Goal: Task Accomplishment & Management: Use online tool/utility

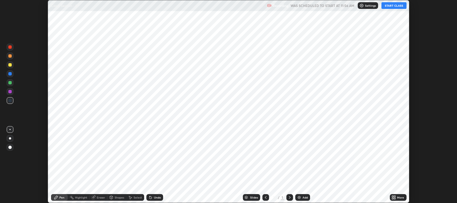
scroll to position [203, 457]
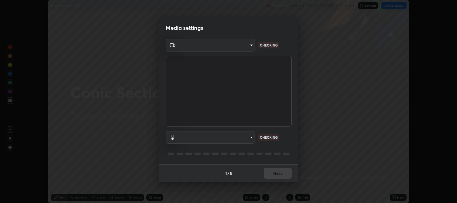
type input "97e3cd23c76f91fb91915eb68de44adfa811e639bdc8ba886a3eb3756a765973"
click at [251, 137] on body "Erase all Conic Section - 07 Recording WAS SCHEDULED TO START AT 11:56 AM Setti…" at bounding box center [228, 101] width 457 height 203
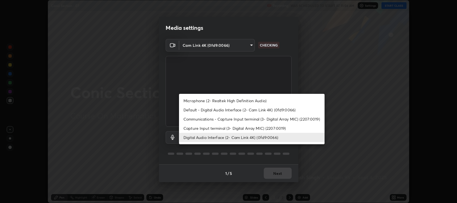
click at [240, 120] on li "Communications - Capture Input terminal (3- Digital Array MIC) (2207:0019)" at bounding box center [252, 119] width 146 height 9
type input "communications"
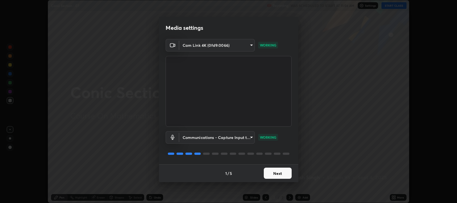
click at [274, 174] on button "Next" at bounding box center [278, 173] width 28 height 11
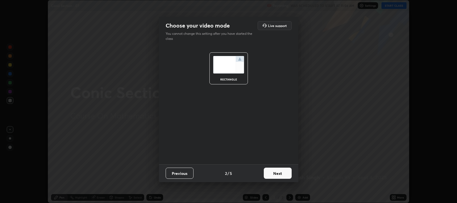
click at [274, 175] on button "Next" at bounding box center [278, 173] width 28 height 11
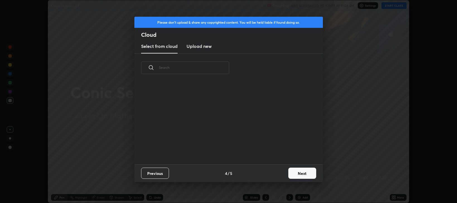
click at [296, 171] on button "Next" at bounding box center [302, 173] width 28 height 11
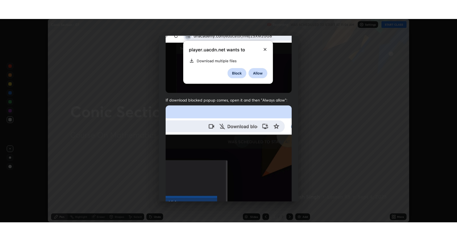
scroll to position [113, 0]
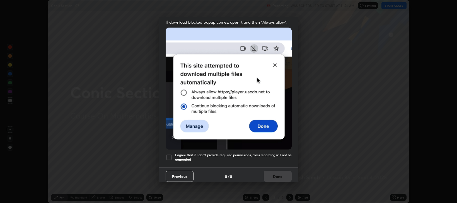
click at [169, 155] on div at bounding box center [169, 157] width 7 height 7
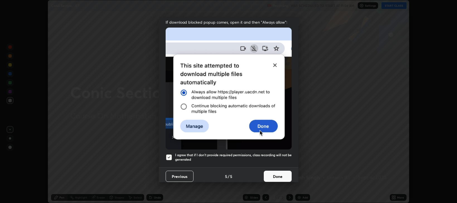
click at [269, 175] on button "Done" at bounding box center [278, 176] width 28 height 11
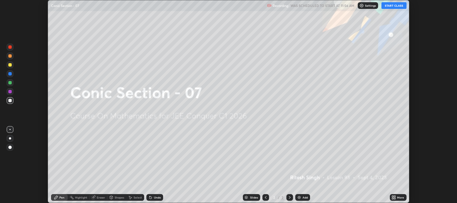
click at [394, 198] on icon at bounding box center [394, 198] width 1 height 1
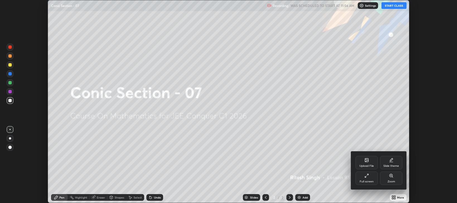
click at [369, 182] on div "Full screen" at bounding box center [367, 181] width 14 height 3
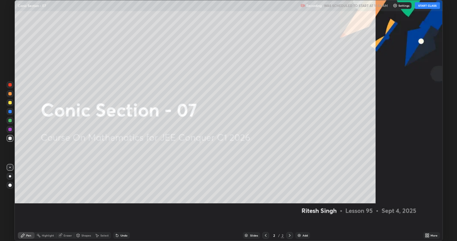
scroll to position [241, 457]
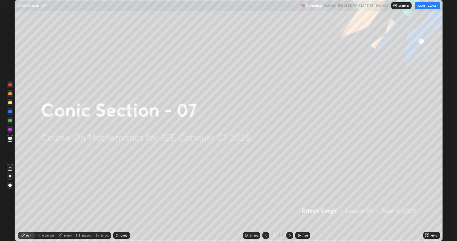
click at [424, 6] on button "START CLASS" at bounding box center [427, 5] width 25 height 7
click at [303, 203] on div "Add" at bounding box center [302, 235] width 15 height 7
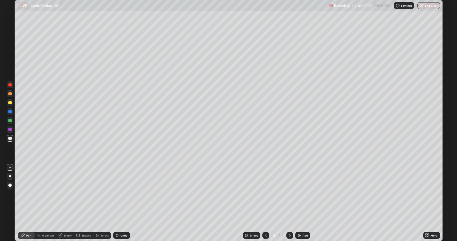
click at [303, 203] on div "Add" at bounding box center [305, 235] width 5 height 3
click at [302, 203] on div "Add" at bounding box center [302, 235] width 15 height 7
click at [9, 103] on div at bounding box center [9, 102] width 3 height 3
click at [268, 203] on div at bounding box center [265, 235] width 7 height 7
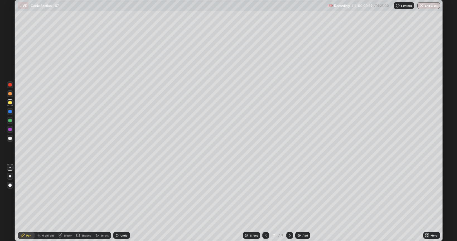
click at [265, 203] on icon at bounding box center [265, 235] width 4 height 4
click at [266, 203] on icon at bounding box center [266, 235] width 2 height 3
click at [265, 203] on icon at bounding box center [265, 235] width 4 height 4
click at [116, 203] on icon at bounding box center [117, 235] width 2 height 2
click at [122, 203] on div "Undo" at bounding box center [123, 235] width 7 height 3
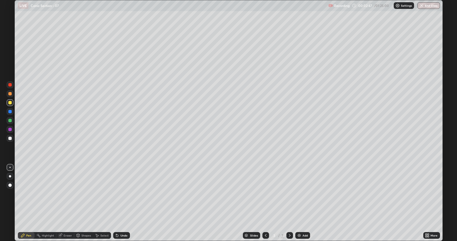
click at [121, 203] on div "Undo" at bounding box center [123, 235] width 7 height 3
click at [67, 203] on div "Eraser" at bounding box center [68, 235] width 8 height 3
click at [28, 203] on div "Pen" at bounding box center [28, 235] width 5 height 3
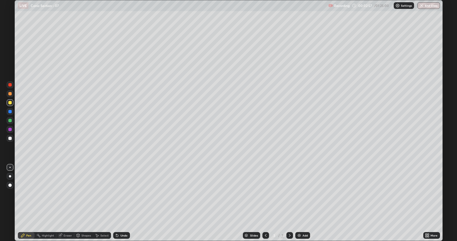
click at [120, 203] on div "Undo" at bounding box center [123, 235] width 7 height 3
click at [121, 203] on div "Undo" at bounding box center [123, 235] width 7 height 3
click at [122, 203] on div "Undo" at bounding box center [123, 235] width 7 height 3
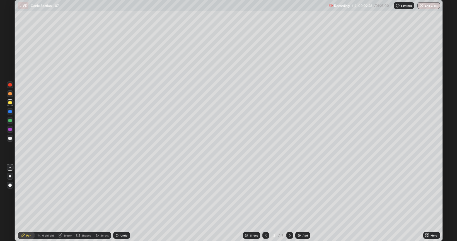
click at [122, 203] on div "Undo" at bounding box center [123, 235] width 7 height 3
click at [121, 203] on div "Undo" at bounding box center [121, 235] width 17 height 7
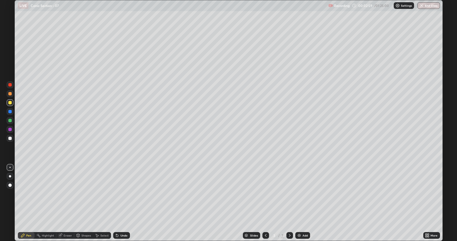
click at [120, 203] on div "Undo" at bounding box center [121, 235] width 17 height 7
click at [116, 203] on icon at bounding box center [117, 235] width 2 height 2
click at [119, 203] on div "Undo" at bounding box center [121, 235] width 17 height 7
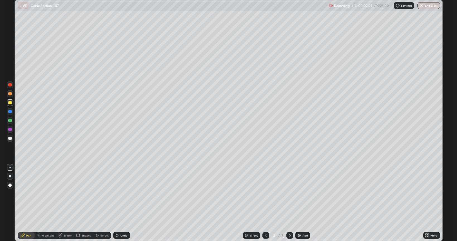
click at [120, 203] on div "Undo" at bounding box center [121, 235] width 17 height 7
click at [119, 203] on div "Undo" at bounding box center [121, 235] width 17 height 7
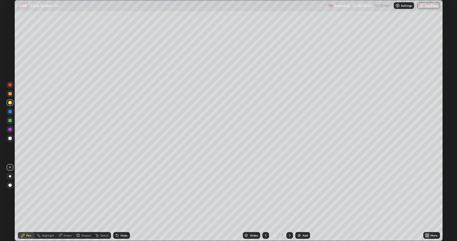
click at [119, 203] on div "Undo" at bounding box center [121, 235] width 17 height 7
click at [118, 203] on div "Undo" at bounding box center [121, 235] width 17 height 7
click at [120, 203] on div "Undo" at bounding box center [121, 235] width 17 height 7
click at [125, 203] on div "Undo" at bounding box center [121, 235] width 17 height 7
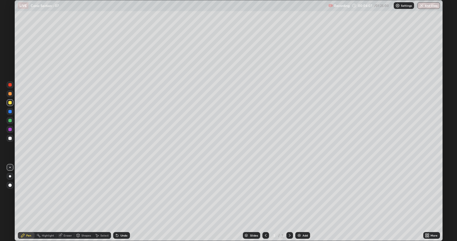
click at [121, 203] on div "Undo" at bounding box center [123, 235] width 7 height 3
click at [123, 203] on div "Undo" at bounding box center [123, 235] width 7 height 3
click at [124, 203] on div "Undo" at bounding box center [121, 235] width 17 height 7
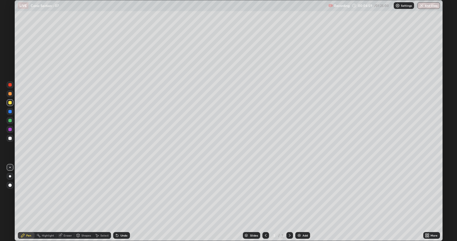
click at [123, 203] on div "Undo" at bounding box center [123, 235] width 7 height 3
click at [289, 203] on icon at bounding box center [290, 235] width 2 height 3
click at [121, 203] on div "Undo" at bounding box center [123, 235] width 7 height 3
click at [118, 203] on div "Undo" at bounding box center [121, 235] width 17 height 7
click at [119, 203] on div "Undo" at bounding box center [121, 235] width 17 height 7
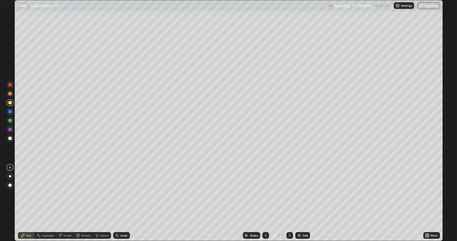
click at [119, 203] on div "Undo" at bounding box center [121, 235] width 17 height 7
click at [118, 203] on icon at bounding box center [117, 235] width 4 height 4
click at [119, 203] on div "Undo" at bounding box center [121, 235] width 17 height 7
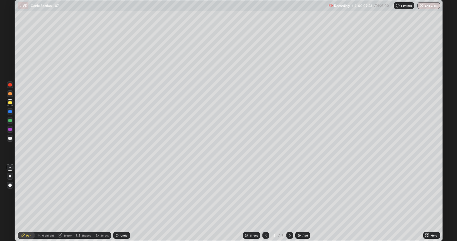
click at [119, 203] on div "Undo" at bounding box center [121, 235] width 17 height 7
click at [66, 203] on div "Eraser" at bounding box center [65, 235] width 18 height 7
click at [26, 203] on div "Pen" at bounding box center [26, 235] width 17 height 7
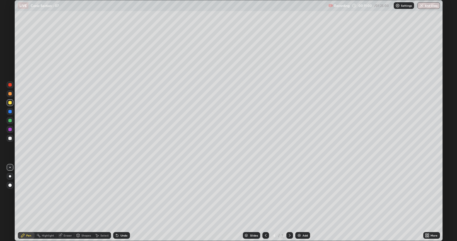
click at [289, 203] on icon at bounding box center [289, 235] width 4 height 4
click at [263, 203] on div at bounding box center [265, 235] width 7 height 7
click at [289, 203] on icon at bounding box center [289, 235] width 4 height 4
click at [66, 203] on div "Eraser" at bounding box center [68, 235] width 8 height 3
click at [28, 203] on div "Pen" at bounding box center [28, 235] width 5 height 3
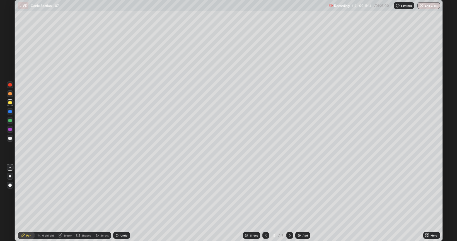
click at [265, 203] on icon at bounding box center [265, 235] width 4 height 4
click at [289, 203] on icon at bounding box center [289, 235] width 4 height 4
click at [263, 203] on div at bounding box center [265, 235] width 7 height 7
click at [289, 203] on icon at bounding box center [289, 235] width 4 height 4
click at [263, 203] on icon at bounding box center [265, 235] width 4 height 4
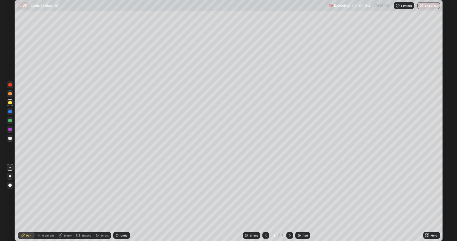
click at [286, 203] on div at bounding box center [289, 235] width 7 height 7
click at [265, 203] on icon at bounding box center [265, 235] width 4 height 4
click at [288, 203] on icon at bounding box center [289, 235] width 4 height 4
click at [265, 203] on icon at bounding box center [265, 235] width 4 height 4
click at [289, 203] on icon at bounding box center [289, 235] width 4 height 4
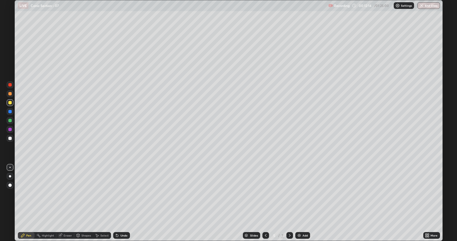
click at [123, 203] on div "Undo" at bounding box center [123, 235] width 7 height 3
click at [118, 203] on div "Undo" at bounding box center [121, 235] width 17 height 7
click at [125, 203] on div "Undo" at bounding box center [121, 235] width 17 height 7
click at [290, 203] on icon at bounding box center [289, 235] width 4 height 4
click at [122, 203] on div "Undo" at bounding box center [121, 235] width 17 height 7
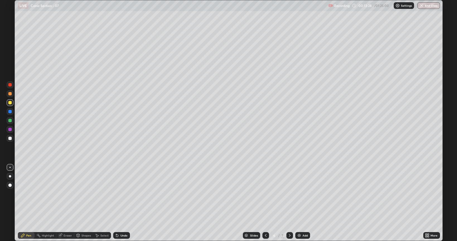
click at [123, 203] on div "Undo" at bounding box center [121, 235] width 17 height 7
click at [265, 203] on div at bounding box center [265, 235] width 7 height 7
click at [266, 203] on icon at bounding box center [265, 235] width 4 height 4
click at [289, 203] on icon at bounding box center [290, 235] width 2 height 3
click at [291, 203] on icon at bounding box center [289, 235] width 4 height 4
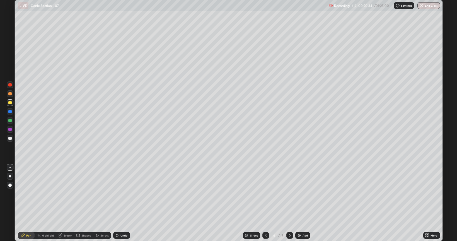
click at [287, 203] on icon at bounding box center [289, 235] width 4 height 4
click at [263, 203] on div at bounding box center [265, 235] width 7 height 7
click at [292, 203] on div at bounding box center [289, 235] width 7 height 7
click at [121, 203] on div "Undo" at bounding box center [123, 235] width 7 height 3
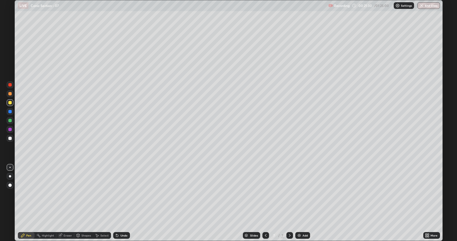
click at [122, 203] on div "Undo" at bounding box center [123, 235] width 7 height 3
click at [289, 203] on icon at bounding box center [289, 235] width 4 height 4
click at [303, 203] on div "Add" at bounding box center [305, 235] width 5 height 3
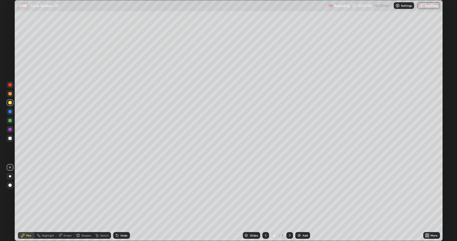
click at [289, 203] on icon at bounding box center [289, 235] width 4 height 4
click at [303, 203] on div "Add" at bounding box center [302, 235] width 15 height 7
click at [121, 203] on div "Undo" at bounding box center [121, 235] width 17 height 7
click at [66, 203] on div "Eraser" at bounding box center [65, 235] width 18 height 7
click at [23, 203] on div "Pen" at bounding box center [26, 235] width 17 height 7
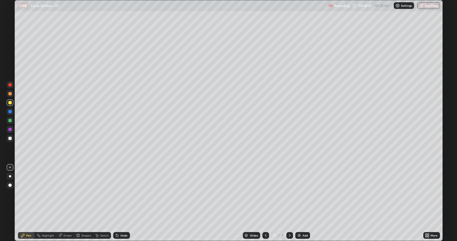
click at [266, 203] on icon at bounding box center [265, 235] width 4 height 4
click at [265, 203] on icon at bounding box center [265, 235] width 4 height 4
click at [289, 203] on icon at bounding box center [290, 235] width 2 height 3
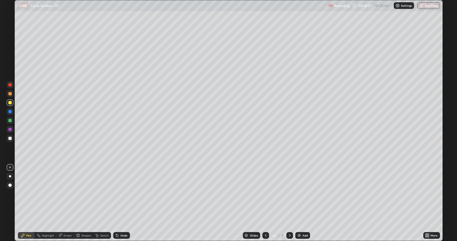
click at [289, 203] on icon at bounding box center [289, 235] width 4 height 4
click at [291, 203] on div at bounding box center [289, 235] width 7 height 7
click at [303, 203] on div "Add" at bounding box center [305, 235] width 5 height 3
click at [10, 138] on div at bounding box center [9, 138] width 3 height 3
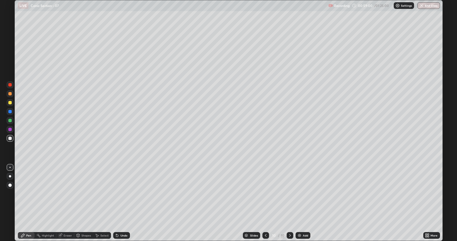
click at [122, 203] on div "Undo" at bounding box center [123, 235] width 7 height 3
click at [289, 203] on icon at bounding box center [290, 235] width 2 height 3
click at [304, 203] on div "Add" at bounding box center [305, 235] width 5 height 3
click at [265, 203] on icon at bounding box center [265, 235] width 4 height 4
click at [289, 203] on icon at bounding box center [289, 235] width 4 height 4
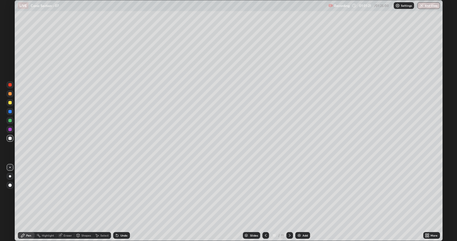
click at [264, 203] on icon at bounding box center [265, 235] width 4 height 4
click at [290, 203] on icon at bounding box center [290, 235] width 2 height 3
click at [64, 203] on div "Eraser" at bounding box center [68, 235] width 8 height 3
click at [27, 203] on div "Pen" at bounding box center [26, 235] width 17 height 7
click at [9, 103] on div at bounding box center [9, 102] width 3 height 3
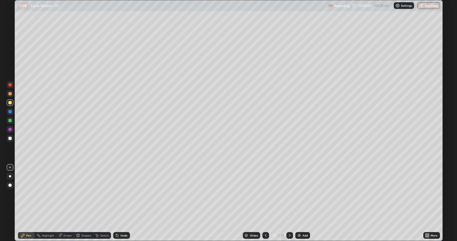
click at [120, 203] on div "Undo" at bounding box center [121, 235] width 17 height 7
click at [119, 203] on div "Undo" at bounding box center [121, 235] width 17 height 7
click at [122, 203] on div "Undo" at bounding box center [123, 235] width 7 height 3
click at [121, 203] on div "Undo" at bounding box center [121, 235] width 17 height 7
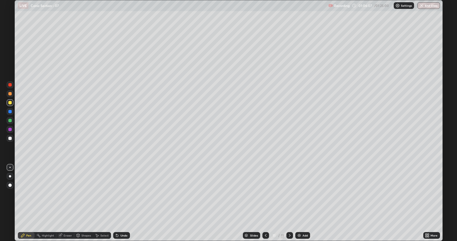
click at [265, 203] on div at bounding box center [265, 235] width 7 height 7
click at [289, 203] on icon at bounding box center [290, 235] width 2 height 3
click at [289, 203] on icon at bounding box center [289, 235] width 4 height 4
click at [303, 203] on div "Add" at bounding box center [305, 235] width 5 height 3
click at [122, 203] on div "Undo" at bounding box center [121, 235] width 17 height 7
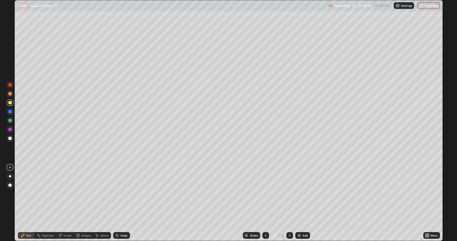
click at [122, 203] on div "Undo" at bounding box center [121, 235] width 17 height 7
click at [120, 203] on div "Undo" at bounding box center [123, 235] width 7 height 3
click at [121, 203] on div "Undo" at bounding box center [123, 235] width 7 height 3
click at [121, 203] on div "Undo" at bounding box center [121, 235] width 17 height 7
click at [122, 203] on div "Undo" at bounding box center [121, 235] width 17 height 7
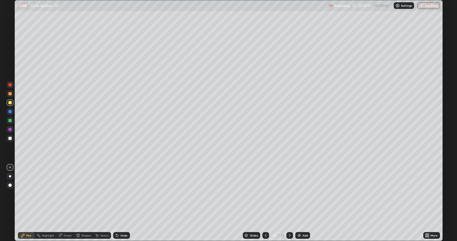
click at [10, 138] on div at bounding box center [9, 138] width 3 height 3
click at [121, 203] on div "Undo" at bounding box center [121, 235] width 17 height 7
click at [69, 203] on div "Eraser" at bounding box center [68, 235] width 8 height 3
click at [27, 203] on div "Pen" at bounding box center [26, 235] width 17 height 7
click at [123, 203] on div "Undo" at bounding box center [121, 235] width 17 height 7
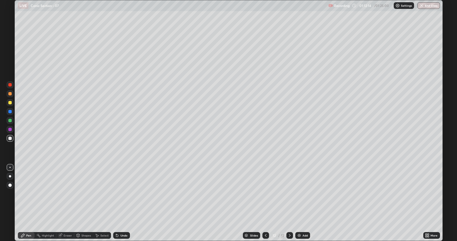
click at [123, 203] on div "Undo" at bounding box center [121, 235] width 17 height 7
click at [120, 203] on div "Undo" at bounding box center [123, 235] width 7 height 3
click at [121, 203] on div "Undo" at bounding box center [121, 235] width 17 height 7
click at [64, 203] on div "Eraser" at bounding box center [65, 235] width 18 height 7
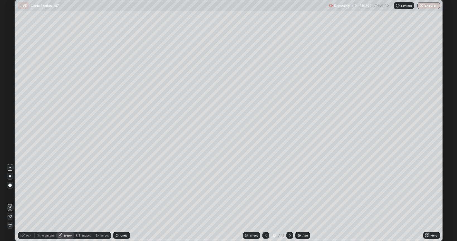
click at [23, 203] on icon at bounding box center [23, 235] width 4 height 4
click at [303, 203] on div "Add" at bounding box center [305, 235] width 5 height 3
click at [265, 203] on icon at bounding box center [266, 235] width 2 height 3
click at [289, 203] on icon at bounding box center [290, 235] width 2 height 3
click at [121, 203] on div "Undo" at bounding box center [123, 235] width 7 height 3
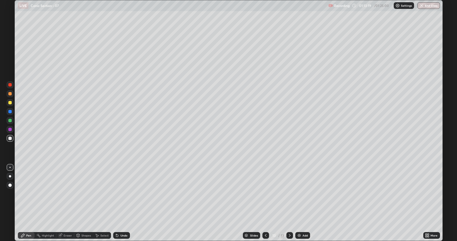
click at [122, 203] on div "Undo" at bounding box center [121, 235] width 17 height 7
click at [265, 203] on icon at bounding box center [265, 235] width 4 height 4
click at [292, 203] on div at bounding box center [289, 235] width 7 height 7
click at [291, 203] on icon at bounding box center [289, 235] width 4 height 4
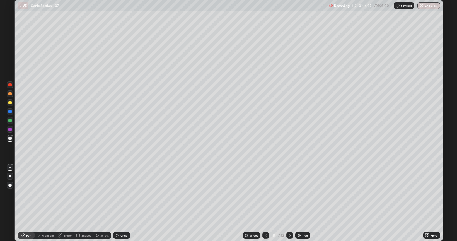
click at [266, 203] on icon at bounding box center [265, 235] width 4 height 4
click at [289, 203] on icon at bounding box center [289, 235] width 4 height 4
click at [429, 6] on button "End Class" at bounding box center [429, 5] width 22 height 7
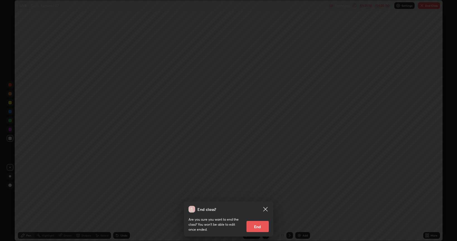
click at [260, 203] on button "End" at bounding box center [257, 226] width 22 height 11
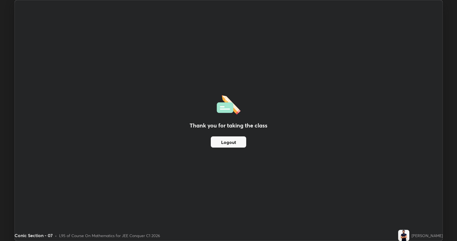
click at [234, 141] on button "Logout" at bounding box center [228, 141] width 35 height 11
